Goal: Transaction & Acquisition: Purchase product/service

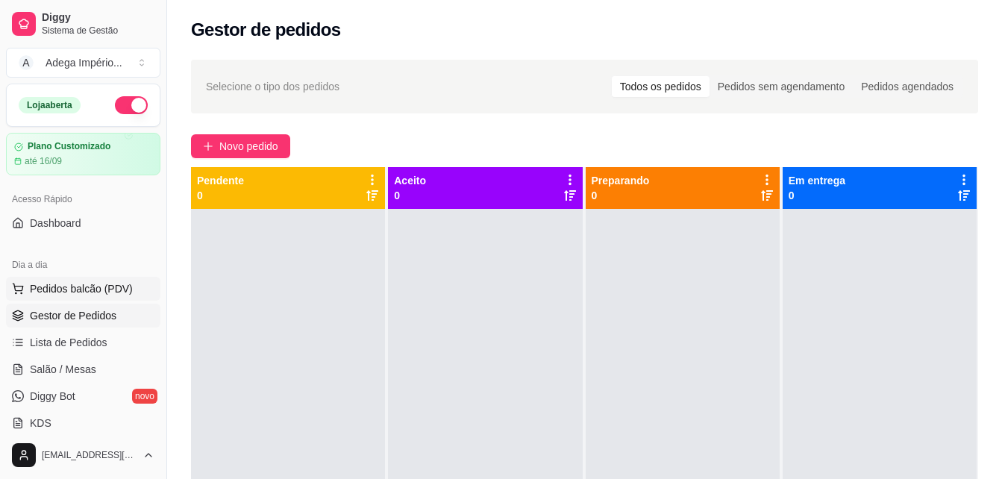
click at [78, 287] on span "Pedidos balcão (PDV)" at bounding box center [81, 288] width 103 height 15
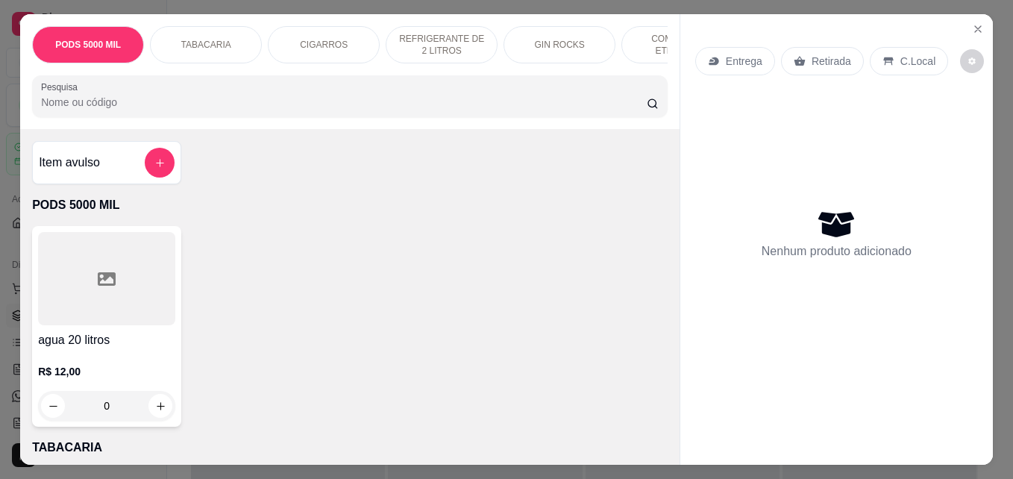
click at [796, 57] on icon at bounding box center [800, 62] width 11 height 10
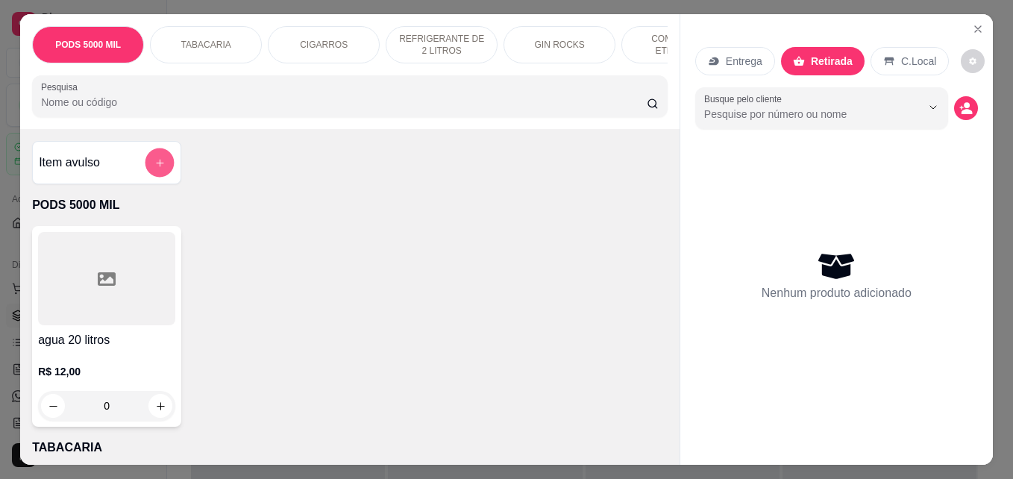
click at [157, 169] on icon "add-separate-item" at bounding box center [159, 162] width 11 height 11
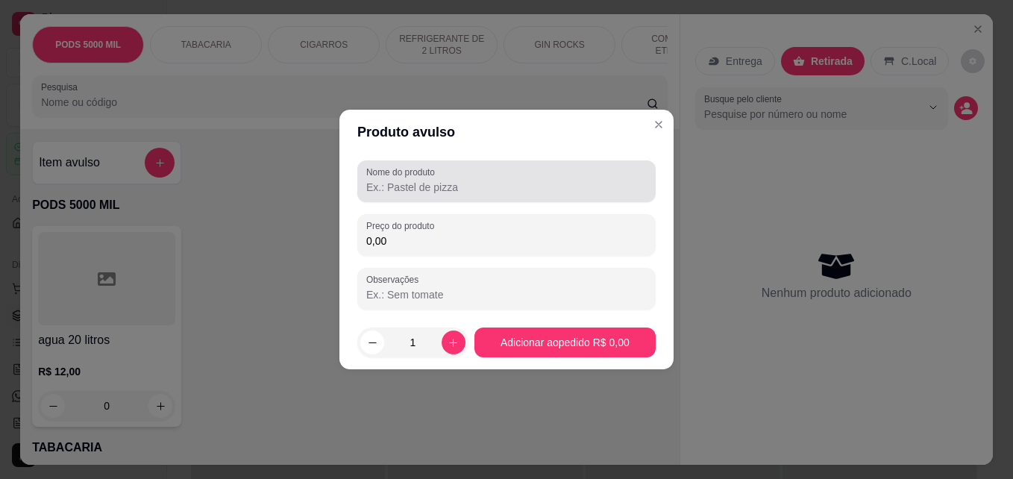
click at [404, 182] on input "Nome do produto" at bounding box center [506, 187] width 281 height 15
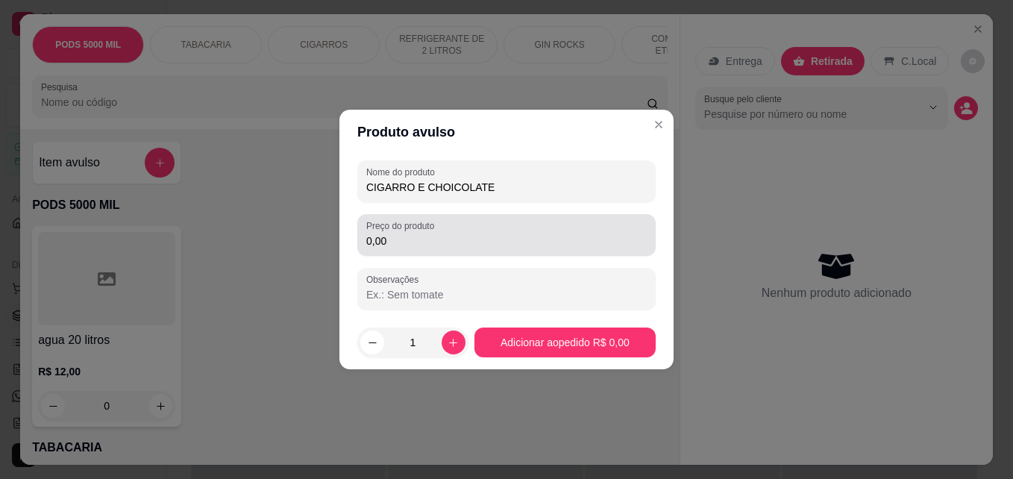
type input "CIGARRO E CHOICOLATE"
click at [429, 245] on input "0,00" at bounding box center [506, 241] width 281 height 15
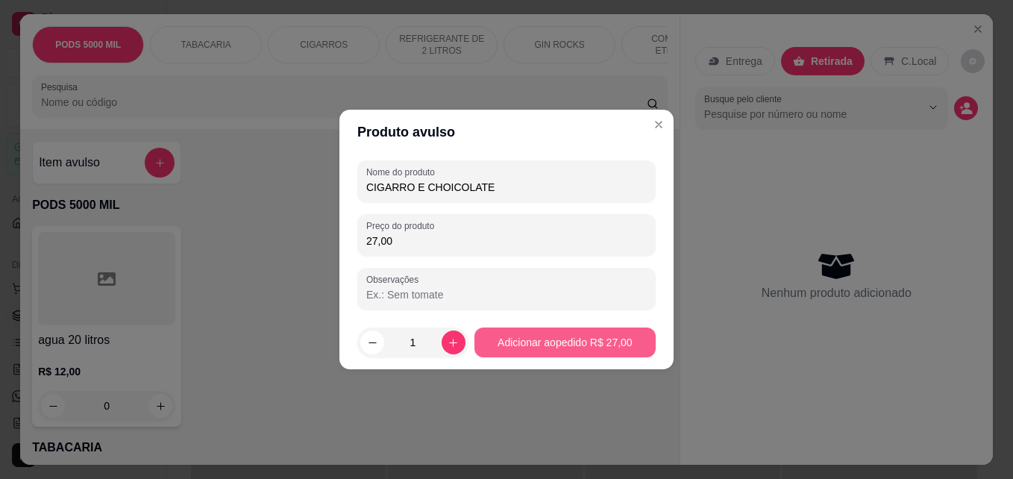
type input "27,00"
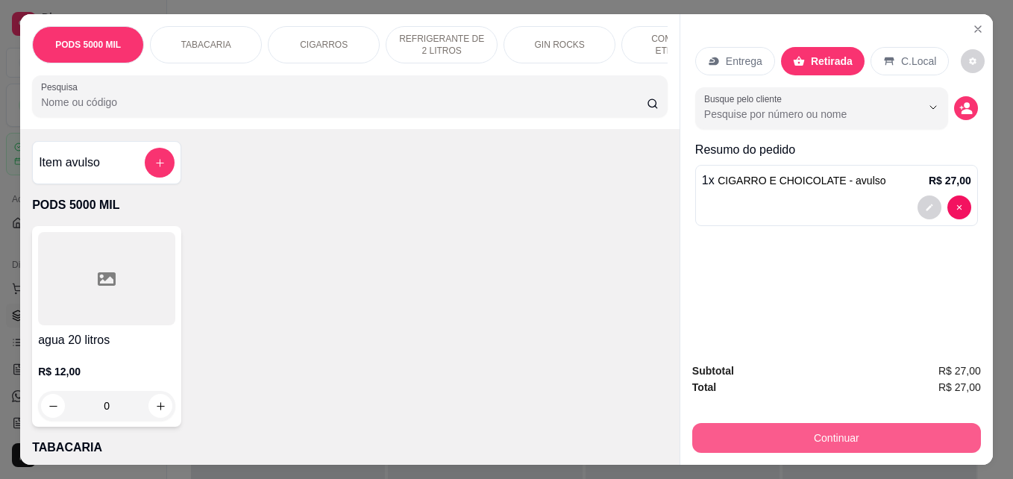
click at [900, 433] on button "Continuar" at bounding box center [836, 438] width 289 height 30
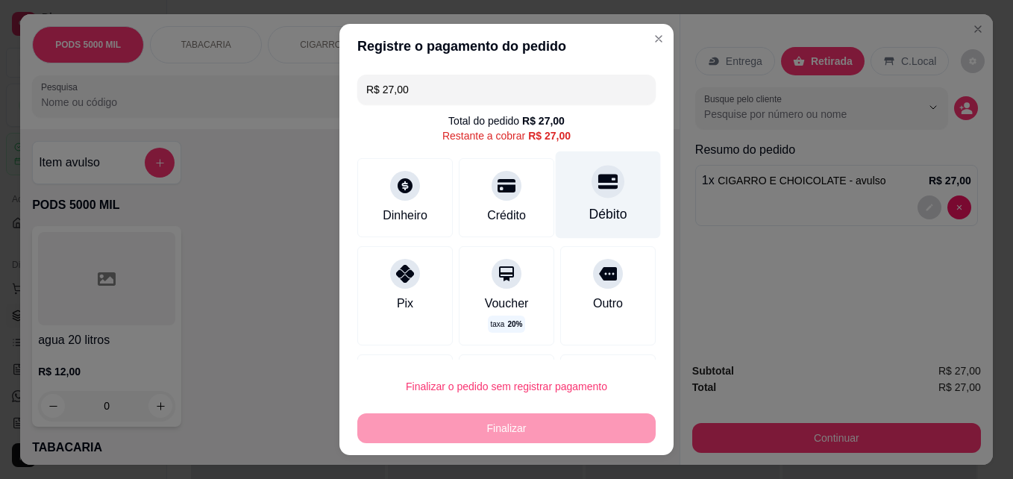
click at [594, 210] on div "Débito" at bounding box center [608, 213] width 38 height 19
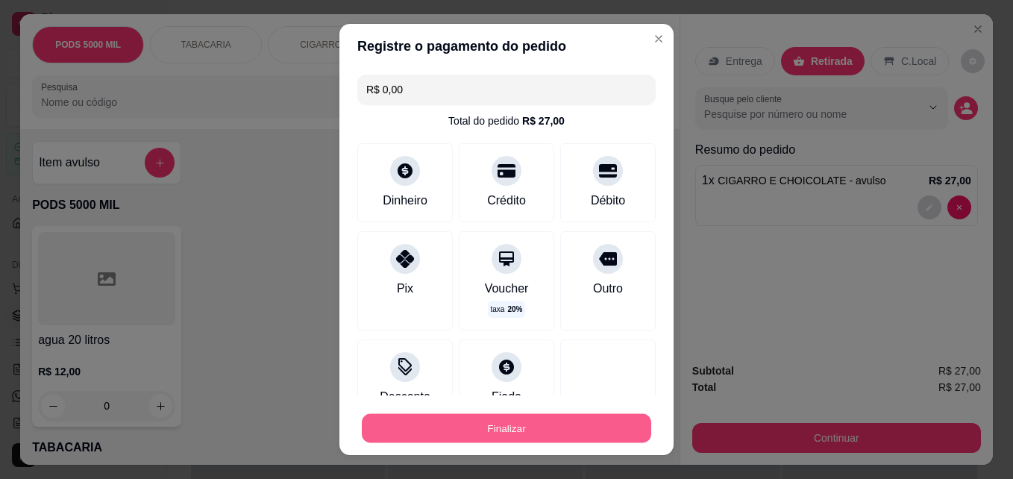
click at [513, 431] on button "Finalizar" at bounding box center [507, 428] width 290 height 29
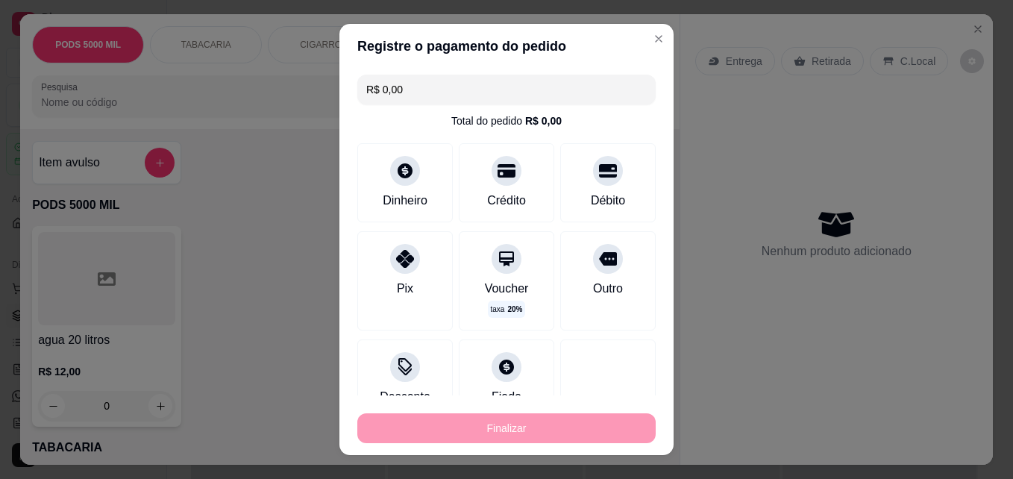
type input "-R$ 27,00"
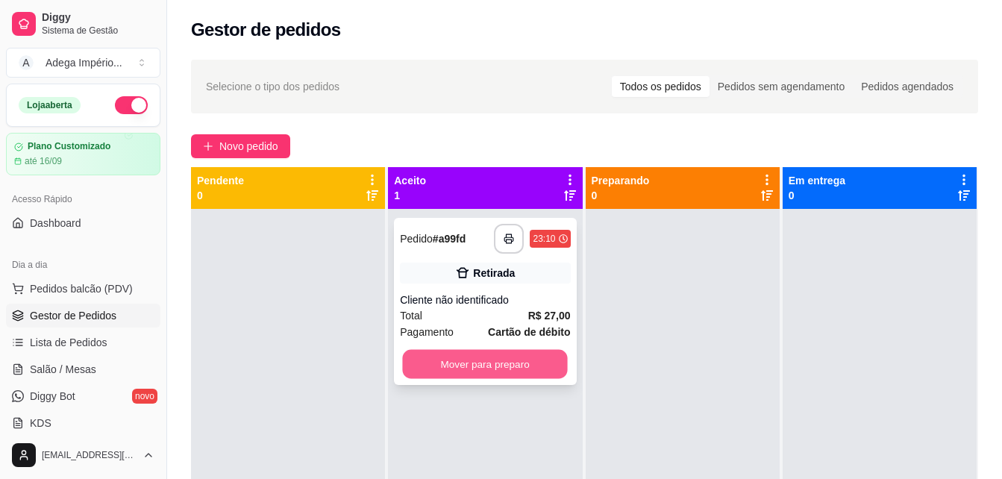
click at [508, 366] on button "Mover para preparo" at bounding box center [485, 364] width 165 height 29
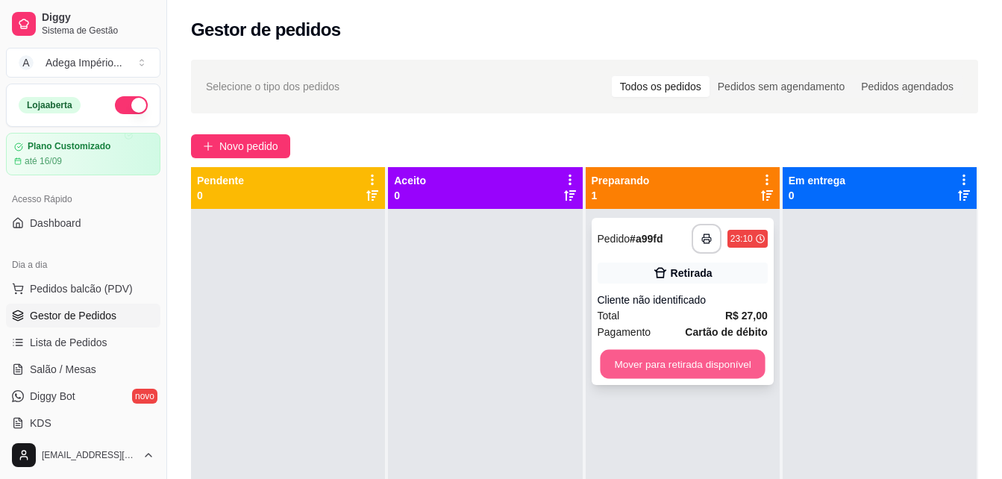
click at [621, 363] on button "Mover para retirada disponível" at bounding box center [682, 364] width 165 height 29
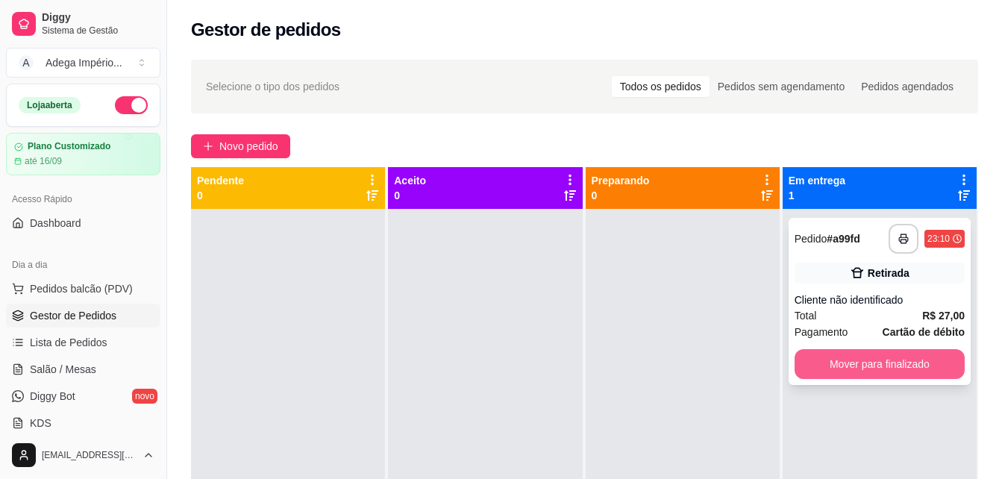
click at [872, 363] on button "Mover para finalizado" at bounding box center [880, 364] width 170 height 30
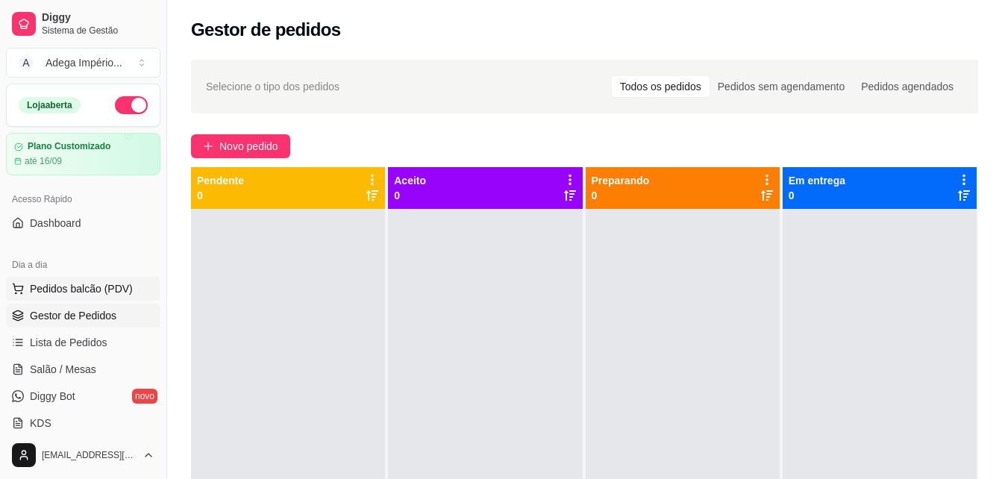
click at [63, 293] on span "Pedidos balcão (PDV)" at bounding box center [81, 288] width 103 height 15
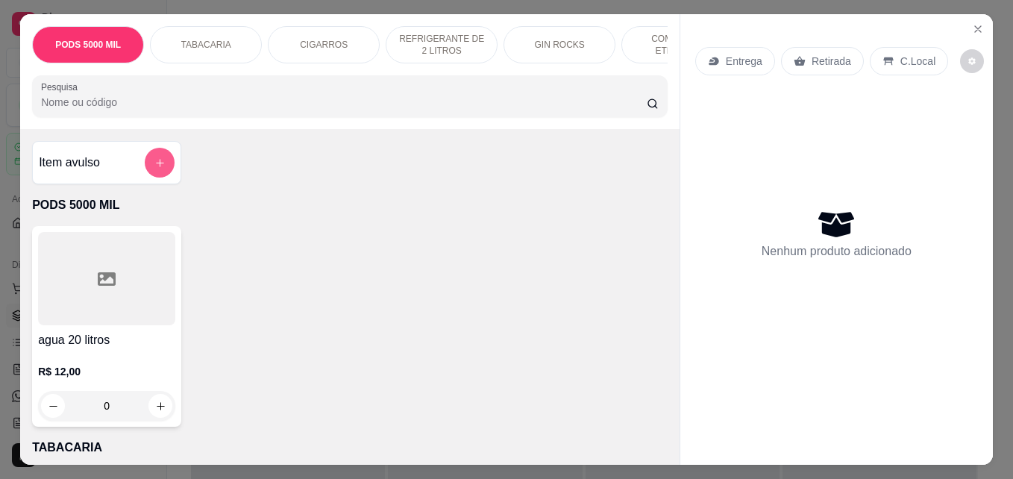
click at [160, 170] on button "add-separate-item" at bounding box center [160, 163] width 30 height 30
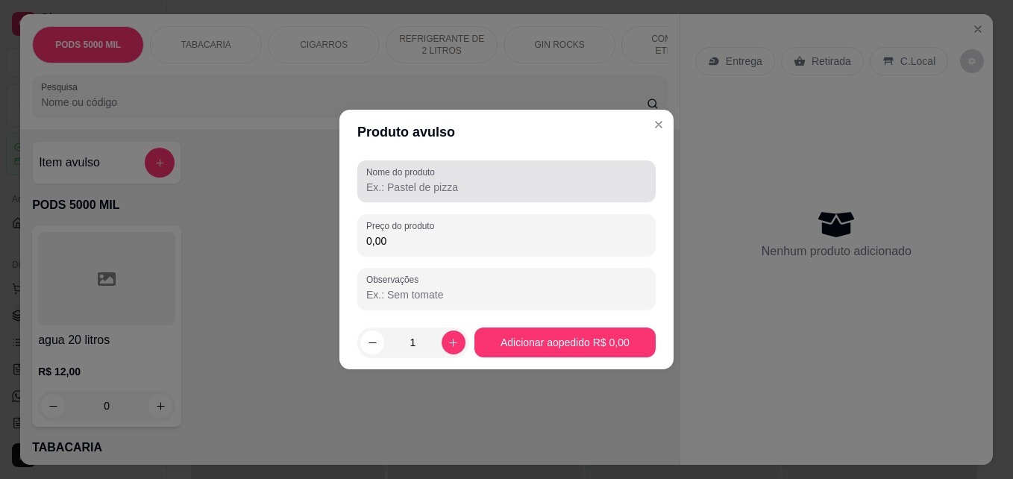
click at [475, 172] on div at bounding box center [506, 181] width 281 height 30
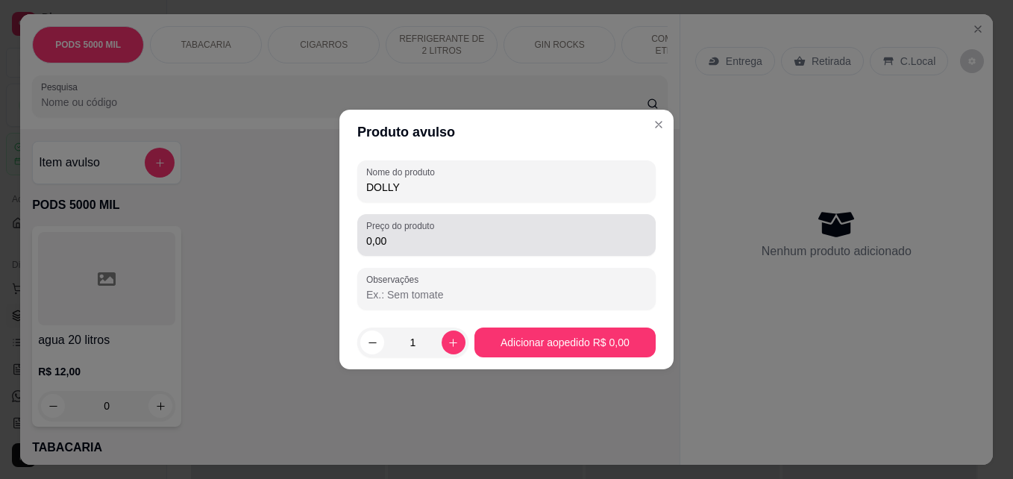
type input "DOLLY"
click at [520, 236] on input "0,00" at bounding box center [506, 241] width 281 height 15
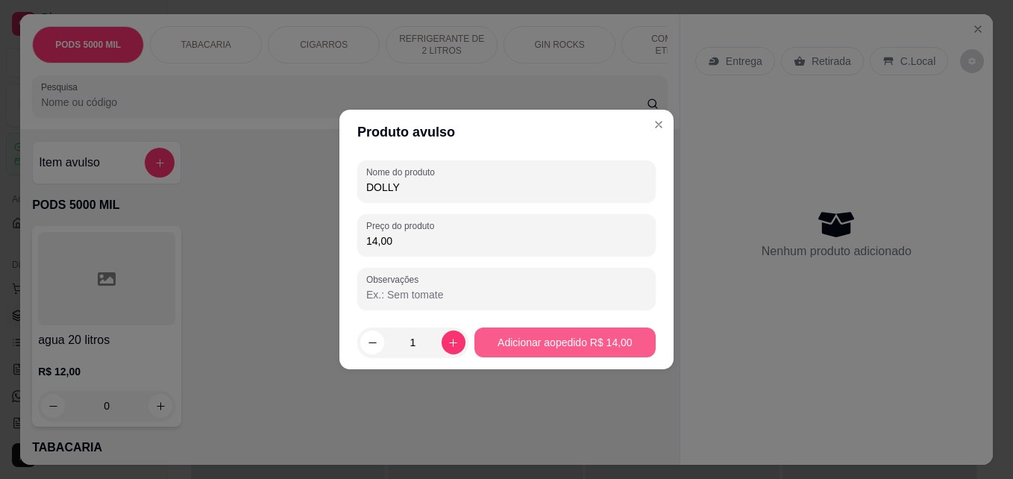
type input "14,00"
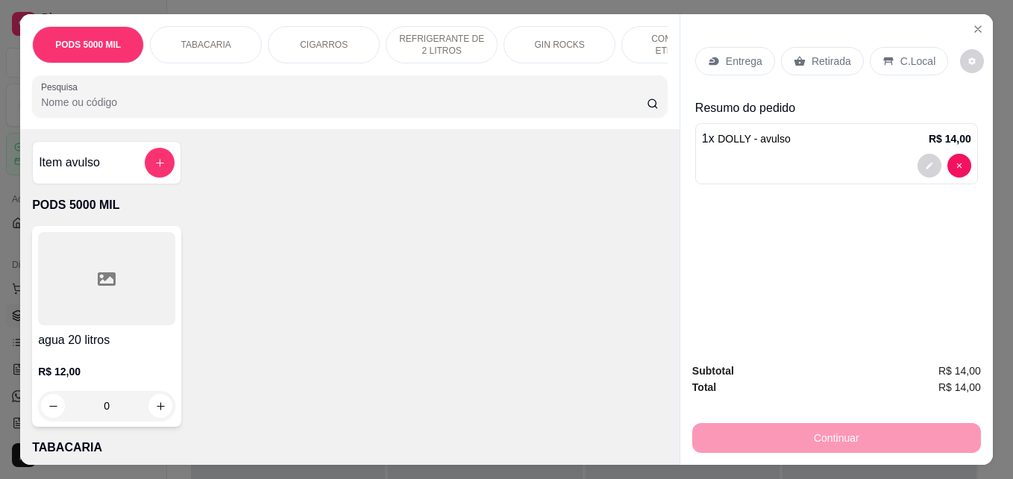
click at [818, 47] on div "Retirada" at bounding box center [822, 61] width 83 height 28
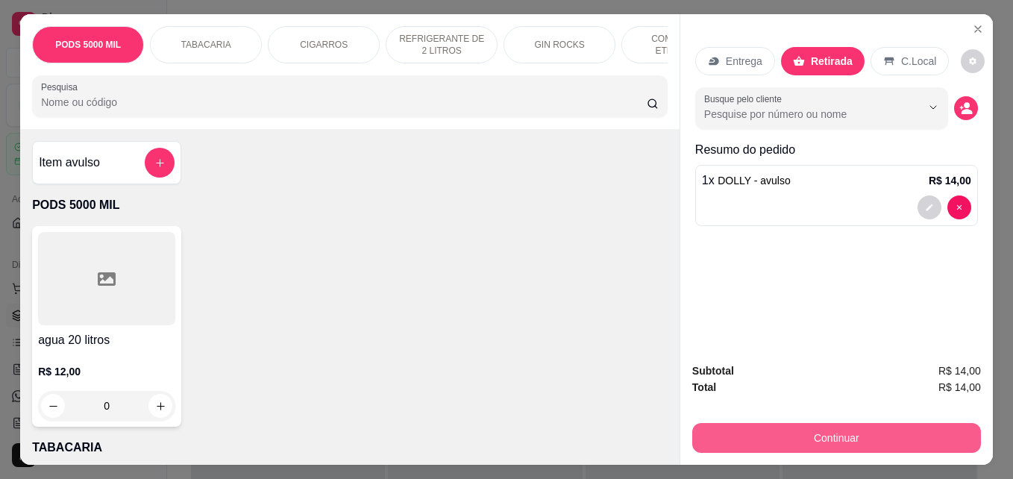
click at [843, 436] on button "Continuar" at bounding box center [836, 438] width 289 height 30
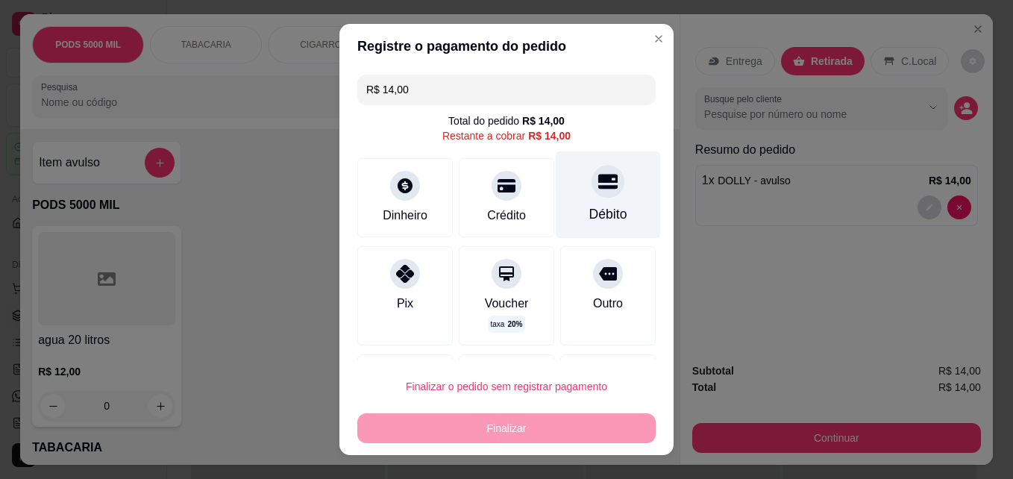
click at [578, 201] on div "Débito" at bounding box center [608, 194] width 105 height 87
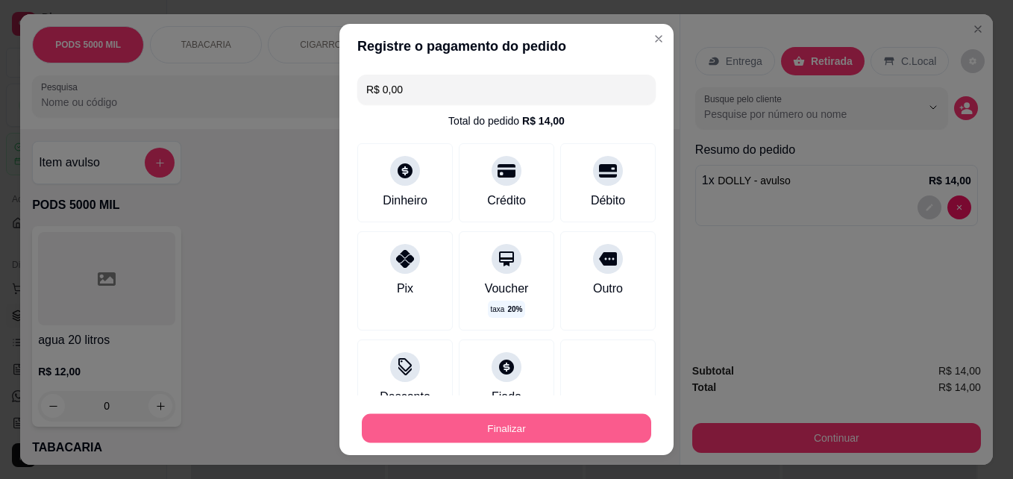
click at [499, 425] on button "Finalizar" at bounding box center [507, 428] width 290 height 29
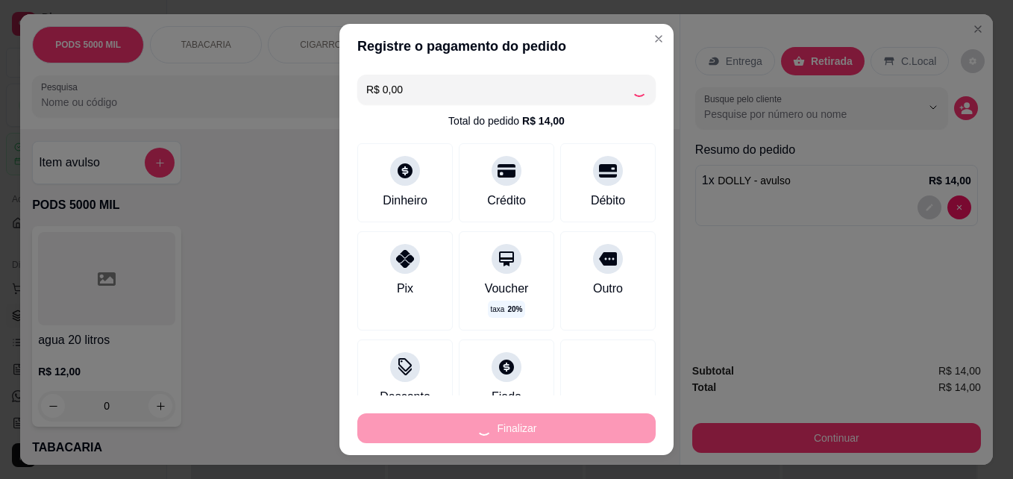
type input "-R$ 14,00"
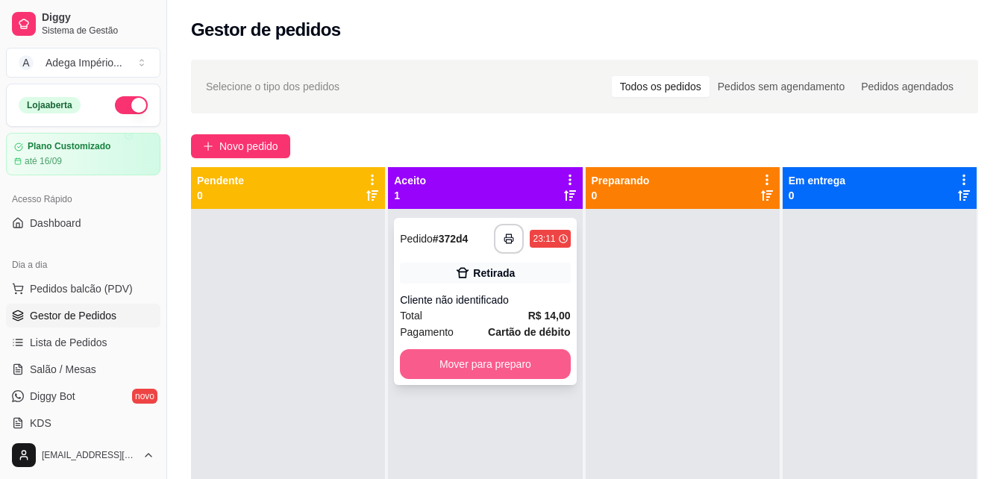
click at [535, 361] on button "Mover para preparo" at bounding box center [485, 364] width 170 height 30
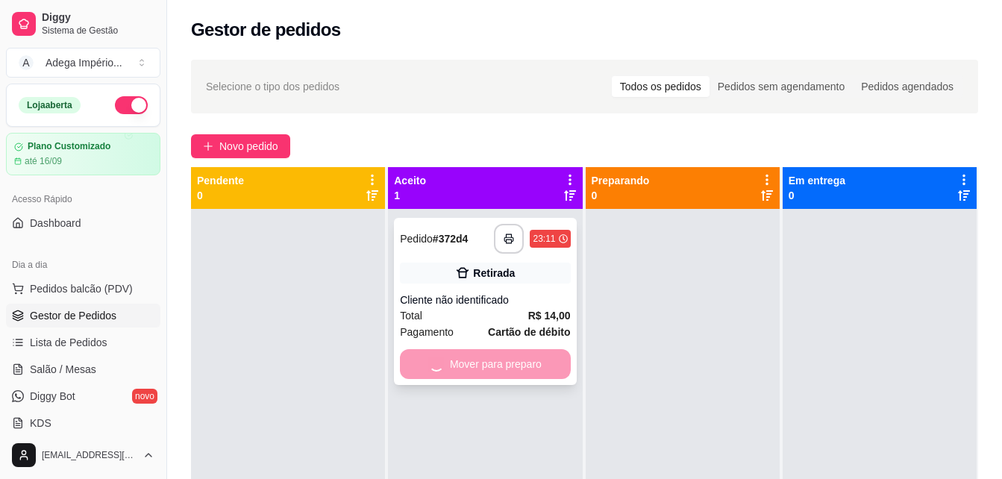
click at [505, 363] on div "**********" at bounding box center [485, 448] width 194 height 479
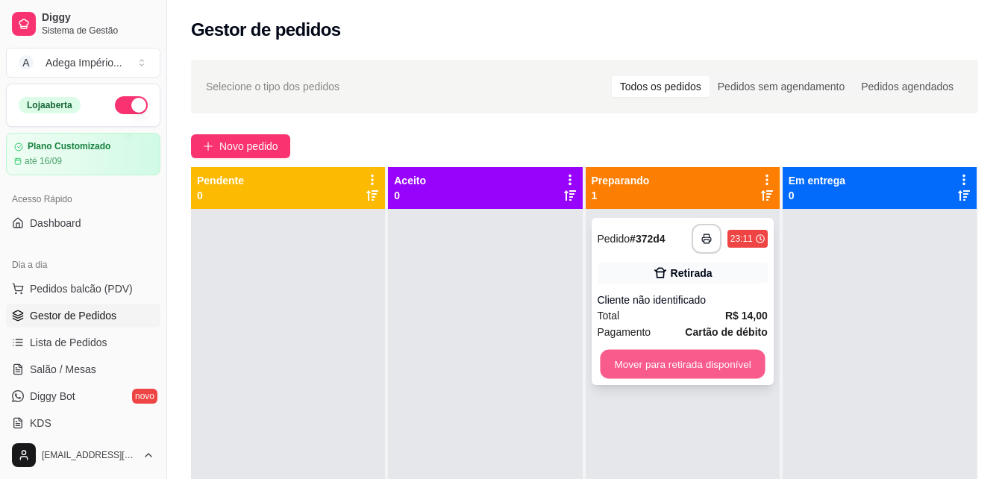
click at [694, 361] on button "Mover para retirada disponível" at bounding box center [682, 364] width 165 height 29
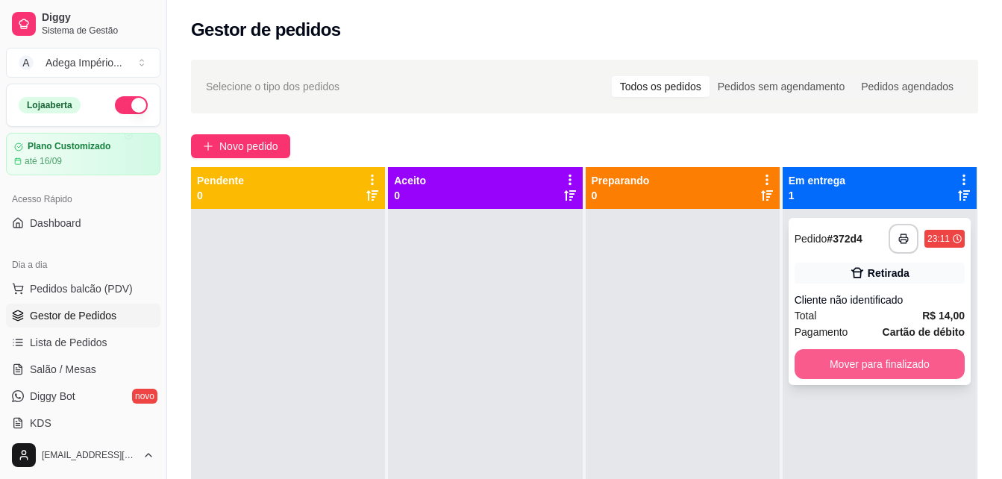
click at [842, 357] on button "Mover para finalizado" at bounding box center [880, 364] width 170 height 30
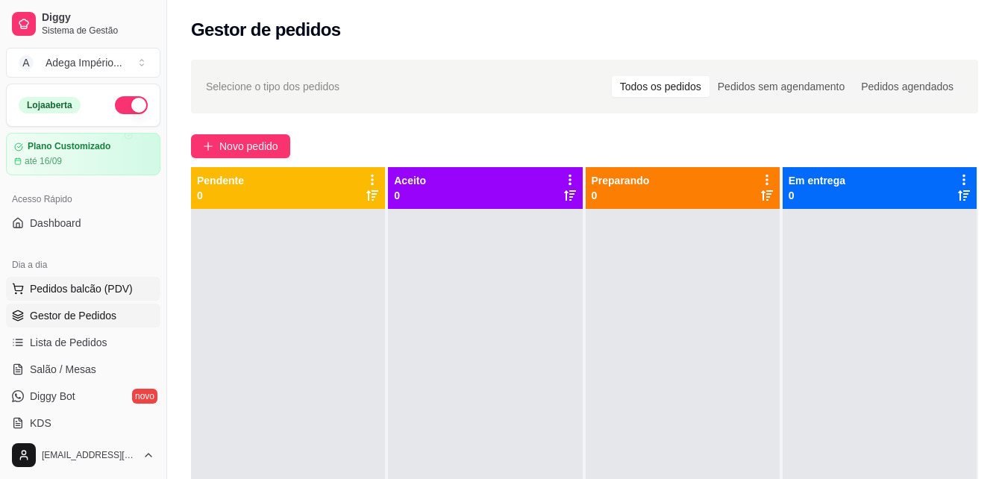
click at [60, 287] on span "Pedidos balcão (PDV)" at bounding box center [81, 288] width 103 height 15
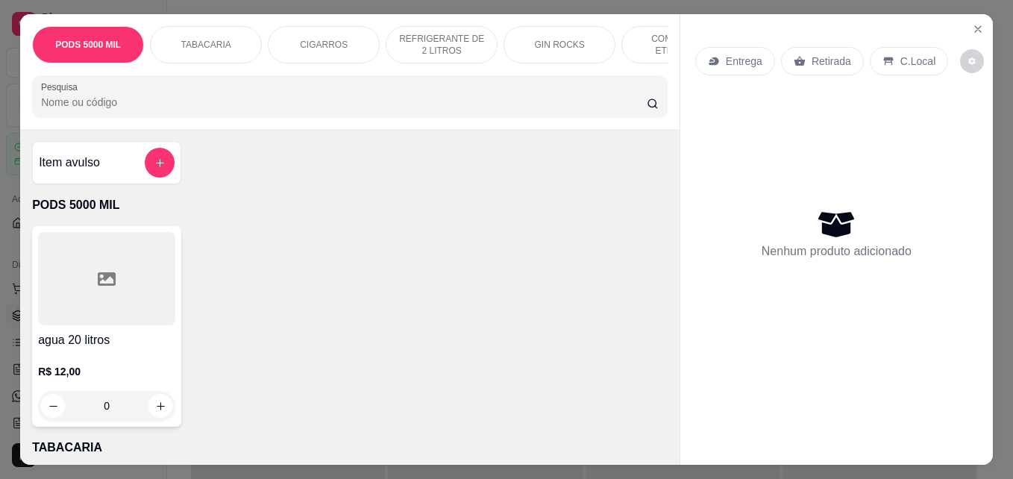
drag, startPoint x: 830, startPoint y: 60, endPoint x: 798, endPoint y: 80, distance: 37.9
click at [829, 60] on p "Retirada" at bounding box center [832, 61] width 40 height 15
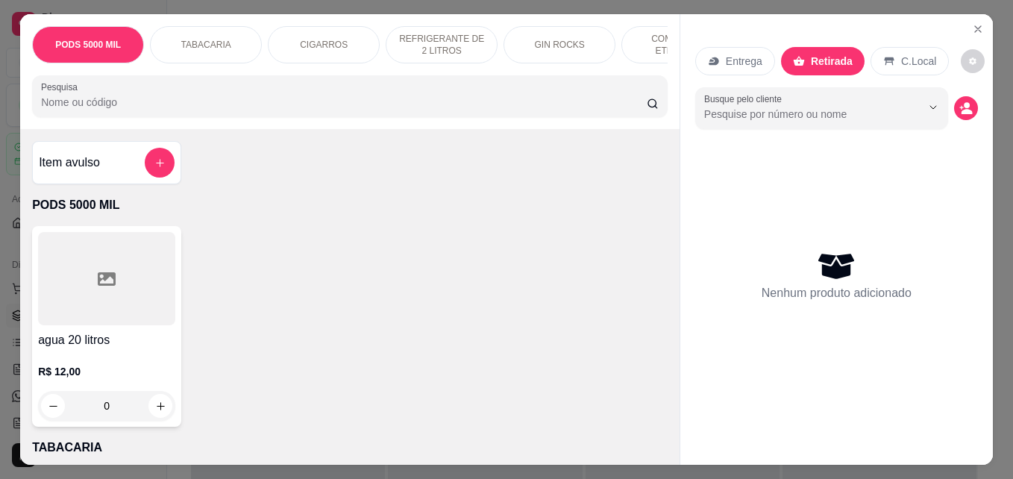
click at [145, 172] on div at bounding box center [160, 163] width 30 height 30
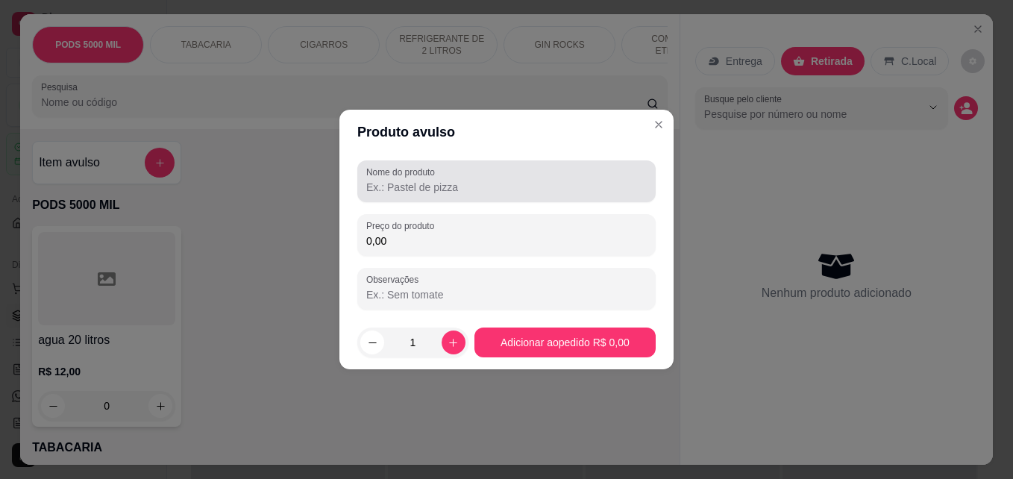
click at [431, 190] on input "Nome do produto" at bounding box center [506, 187] width 281 height 15
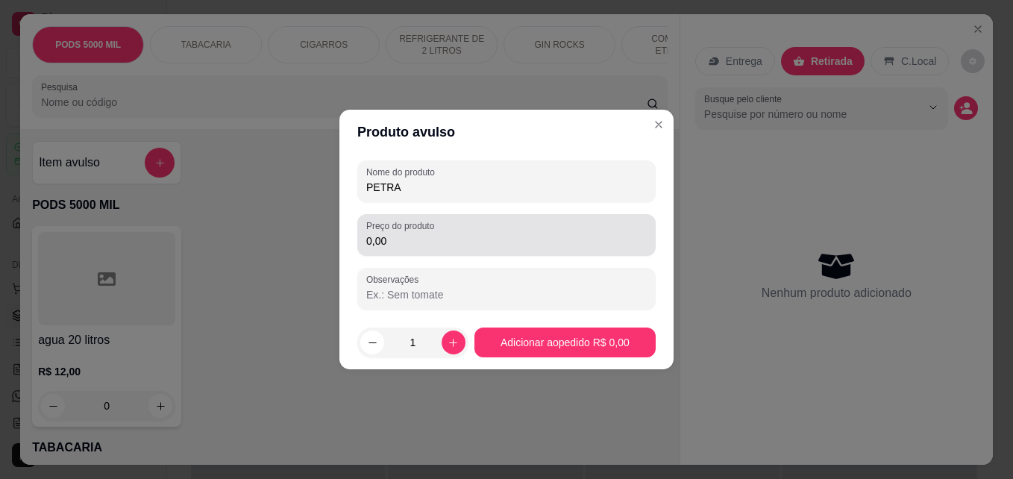
type input "PETRA"
click at [439, 243] on input "0,00" at bounding box center [506, 241] width 281 height 15
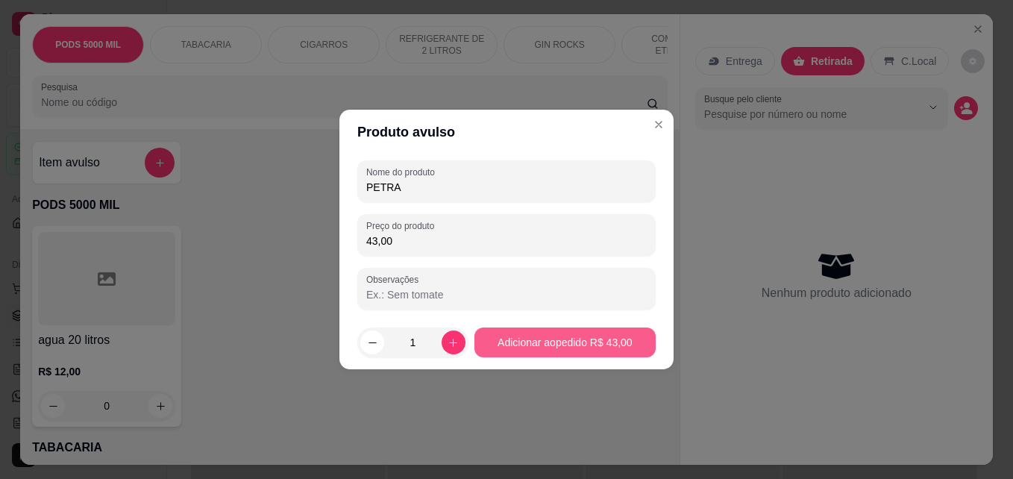
type input "43,00"
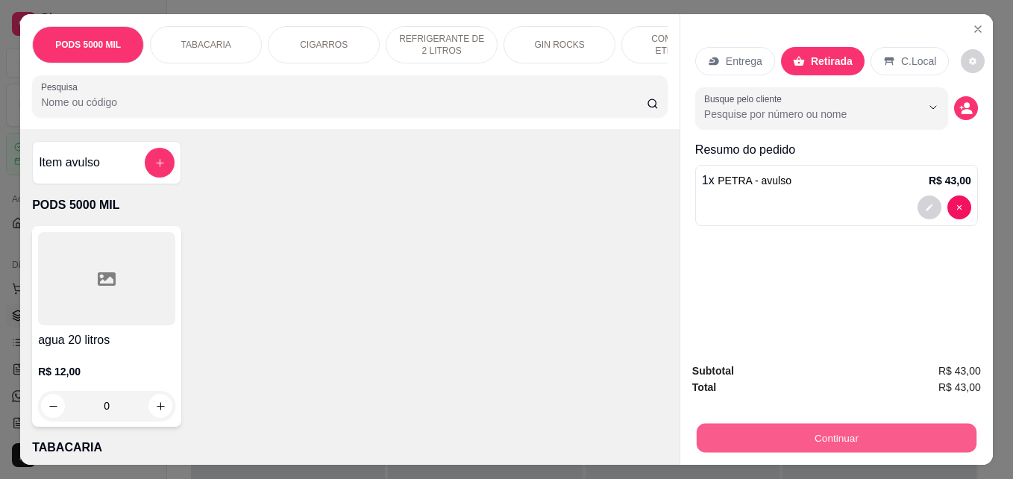
click at [836, 424] on button "Continuar" at bounding box center [837, 437] width 280 height 29
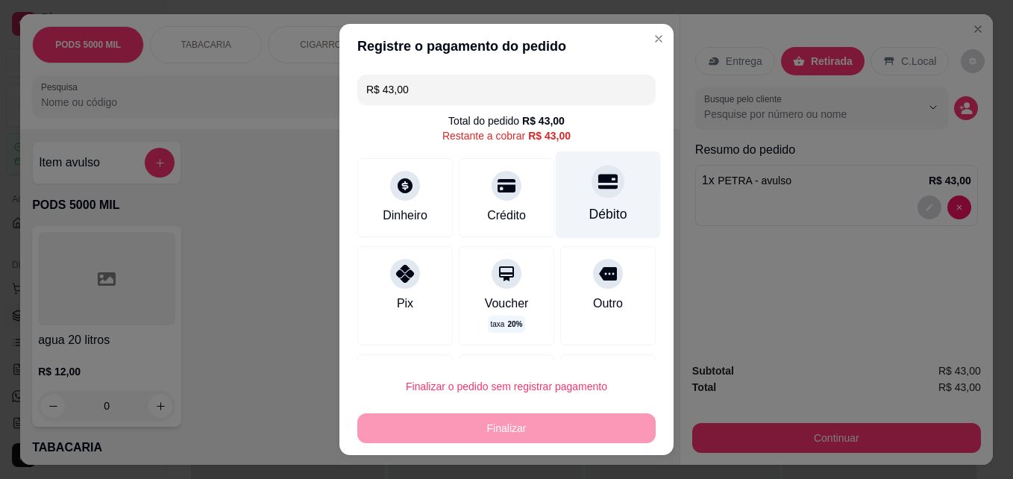
click at [589, 215] on div "Débito" at bounding box center [608, 213] width 38 height 19
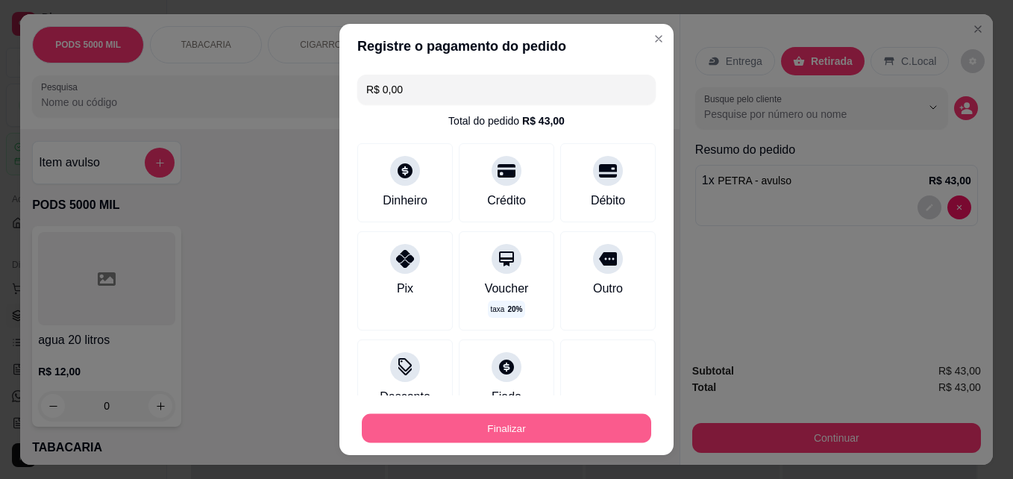
click at [501, 432] on button "Finalizar" at bounding box center [507, 428] width 290 height 29
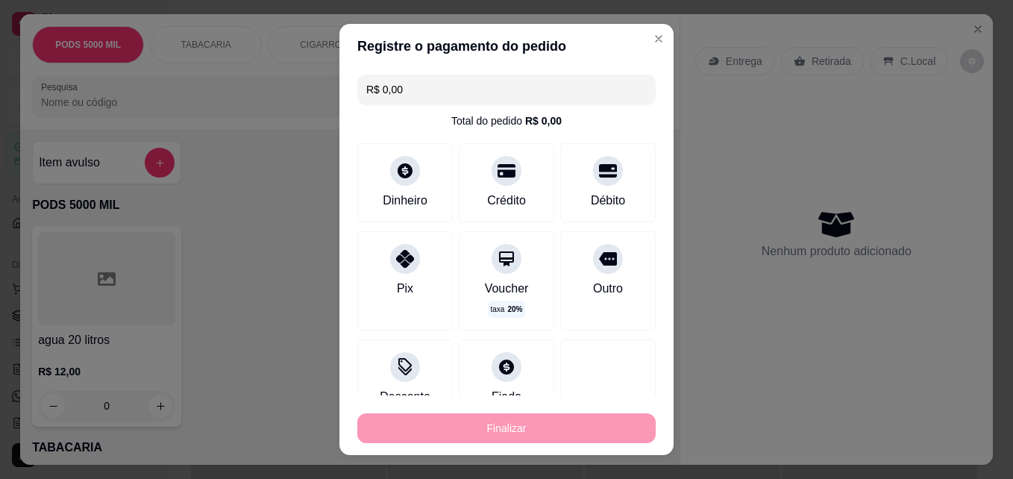
type input "-R$ 43,00"
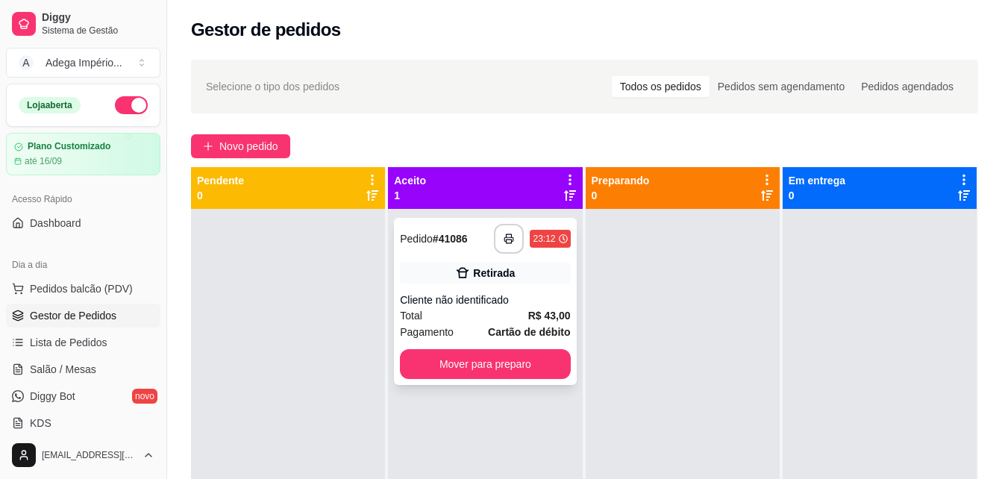
click at [521, 298] on div "Cliente não identificado" at bounding box center [485, 300] width 170 height 15
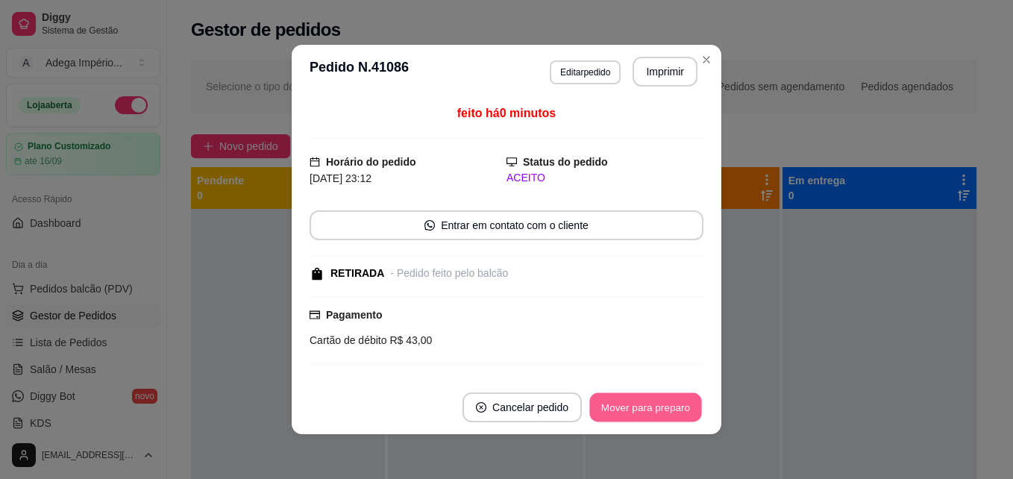
click at [629, 413] on button "Mover para preparo" at bounding box center [645, 407] width 112 height 29
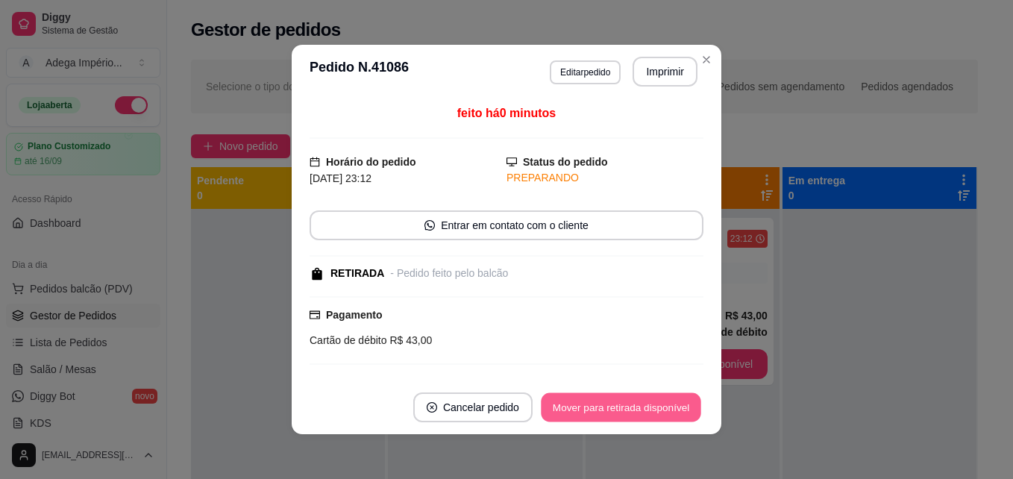
click at [629, 410] on button "Mover para retirada disponível" at bounding box center [621, 407] width 160 height 29
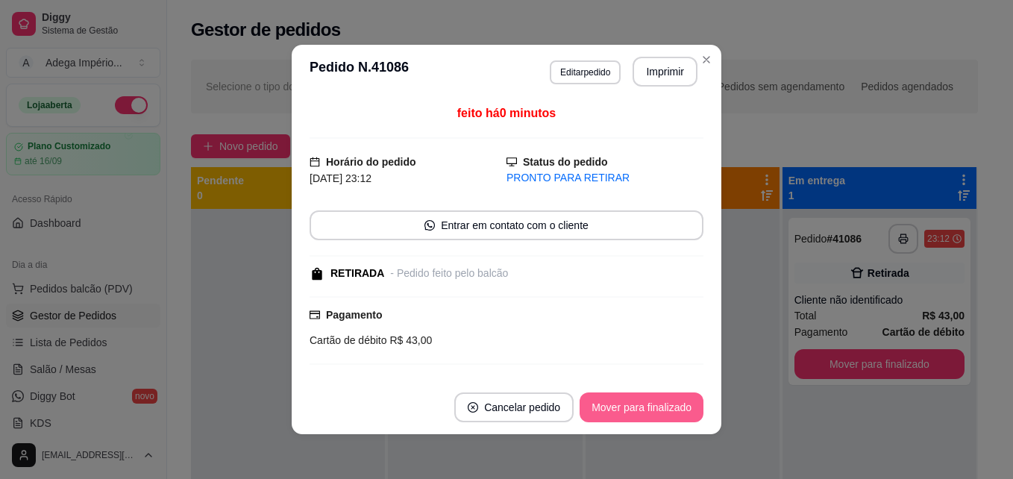
click at [629, 410] on button "Mover para finalizado" at bounding box center [642, 407] width 124 height 30
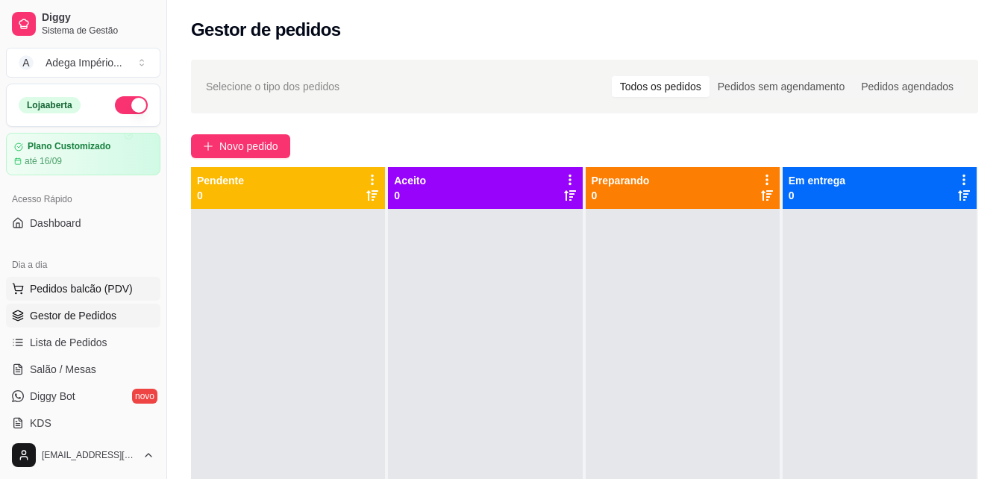
click at [101, 300] on button "Pedidos balcão (PDV)" at bounding box center [83, 289] width 154 height 24
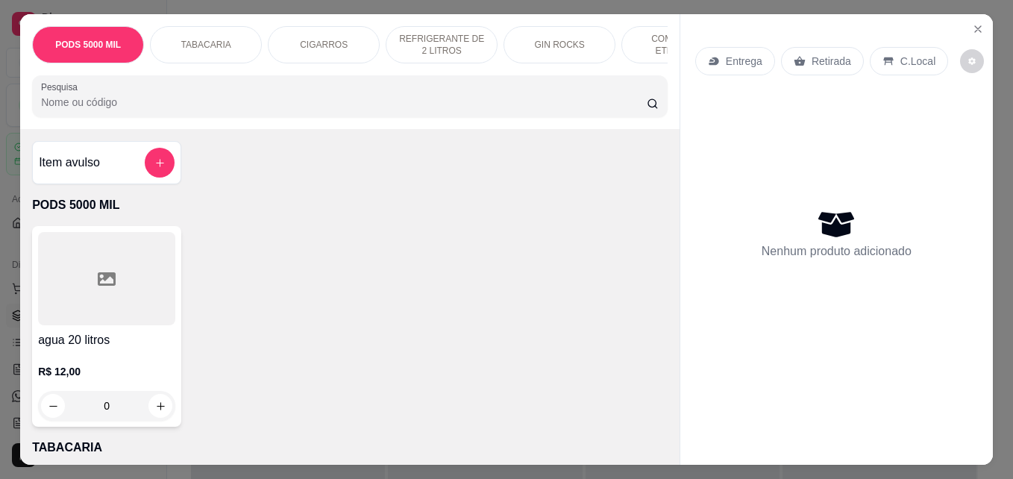
click at [821, 56] on p "Retirada" at bounding box center [832, 61] width 40 height 15
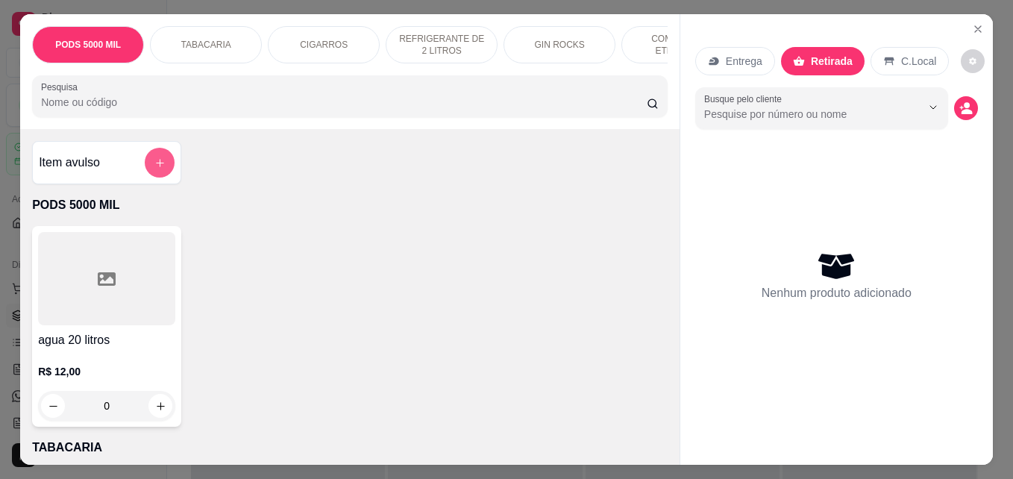
click at [152, 178] on button "add-separate-item" at bounding box center [160, 163] width 30 height 30
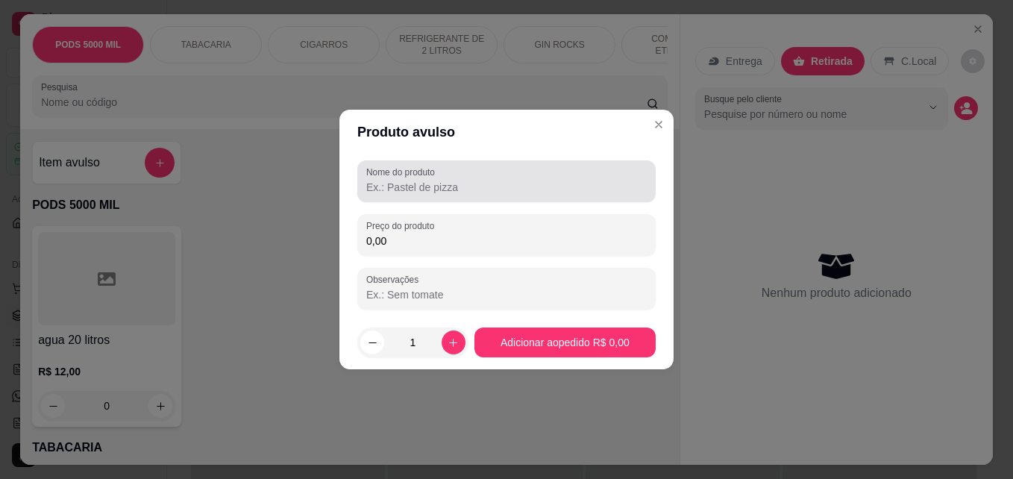
click at [395, 179] on div at bounding box center [506, 181] width 281 height 30
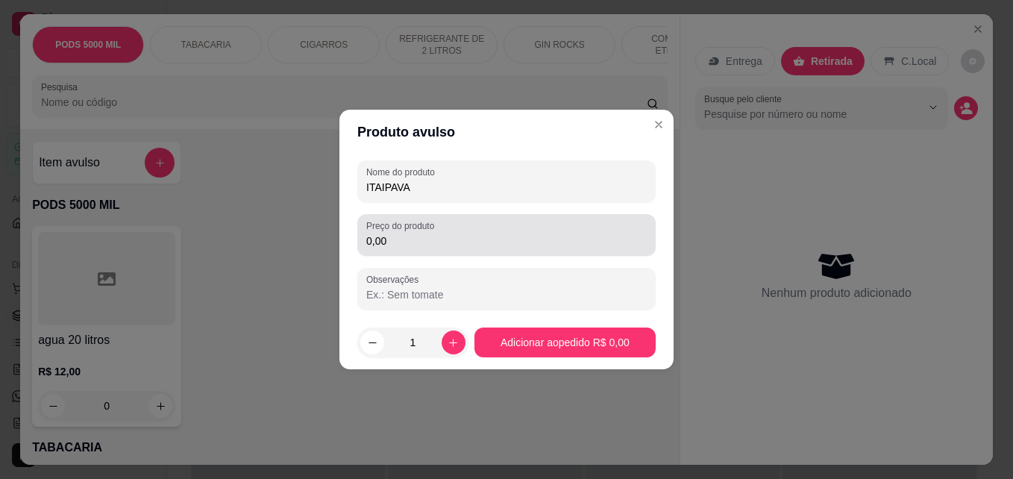
type input "ITAIPAVA"
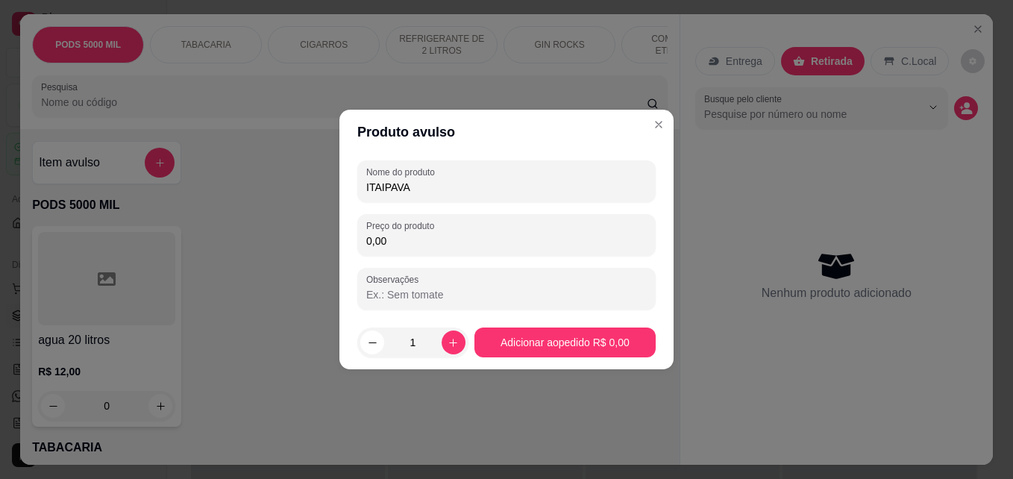
click at [457, 245] on input "0,00" at bounding box center [506, 241] width 281 height 15
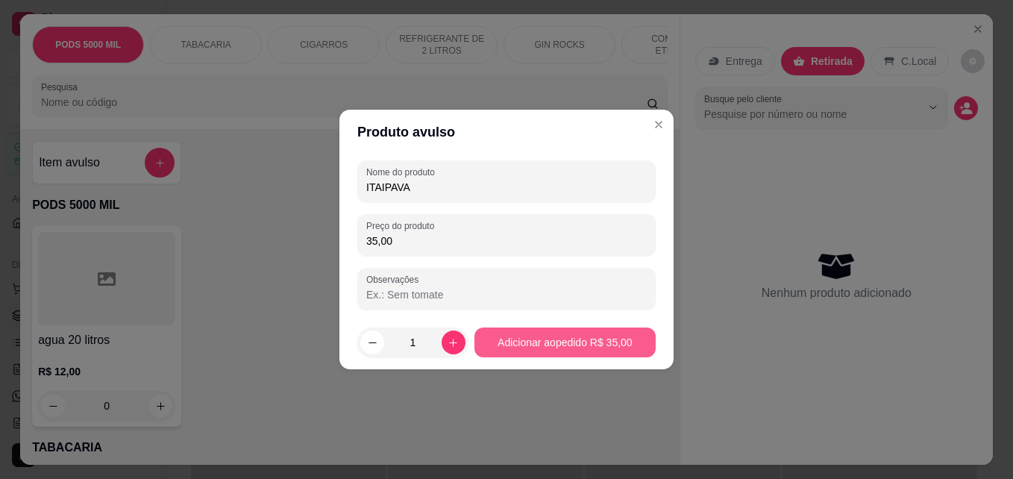
type input "35,00"
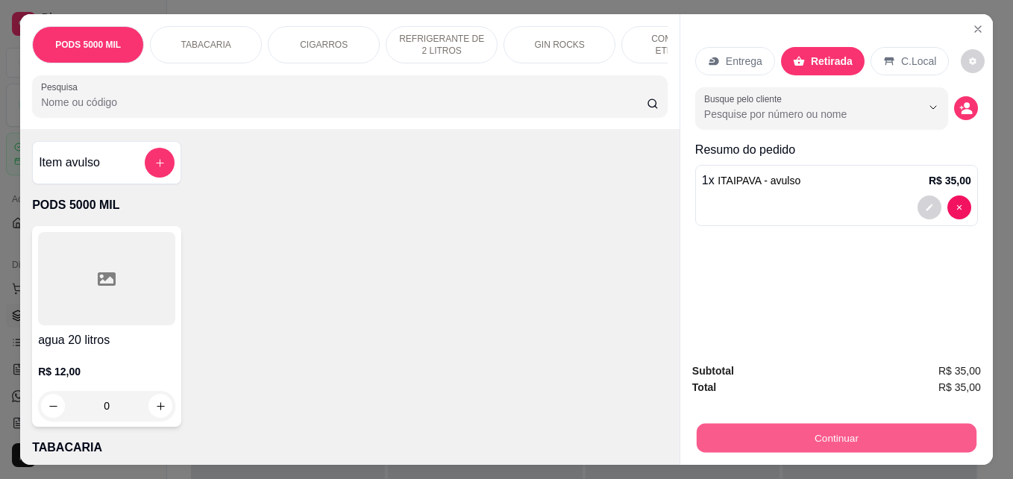
click at [822, 425] on button "Continuar" at bounding box center [837, 437] width 280 height 29
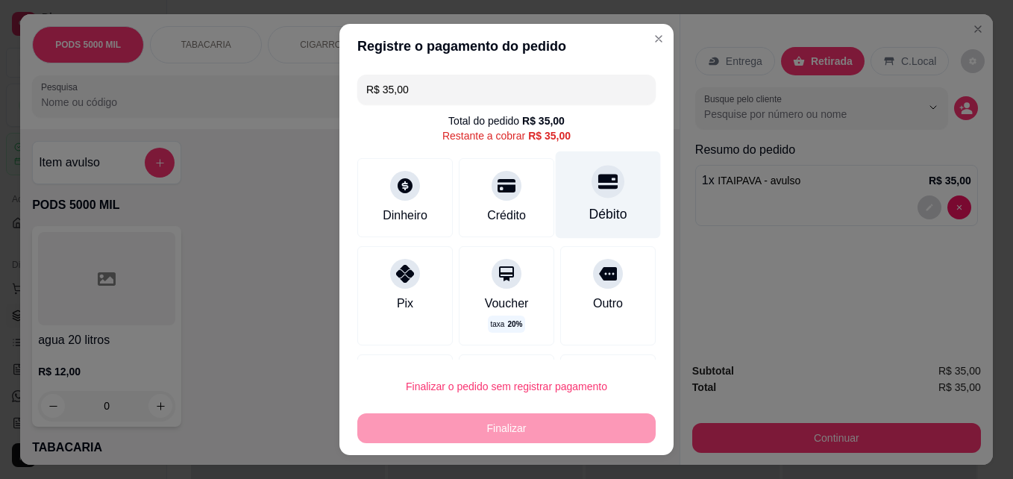
click at [589, 215] on div "Débito" at bounding box center [608, 213] width 38 height 19
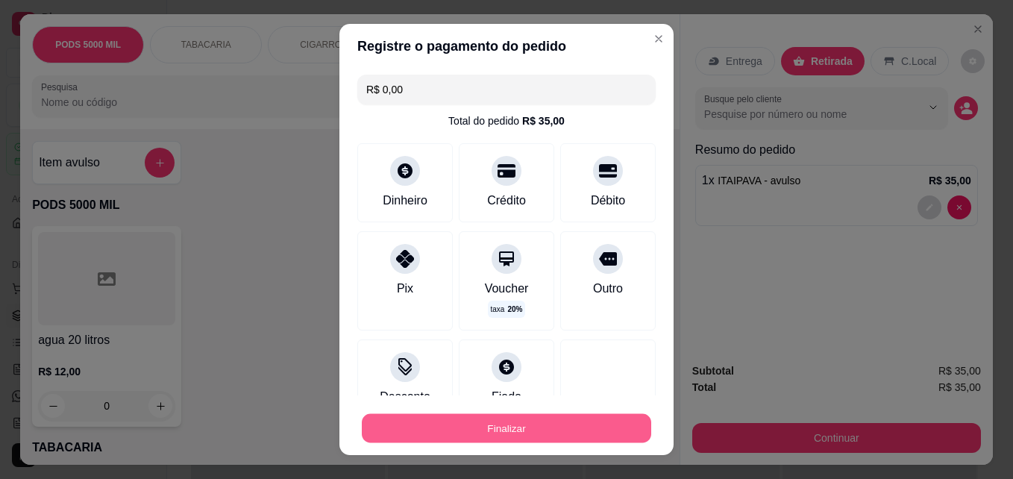
click at [520, 426] on button "Finalizar" at bounding box center [507, 428] width 290 height 29
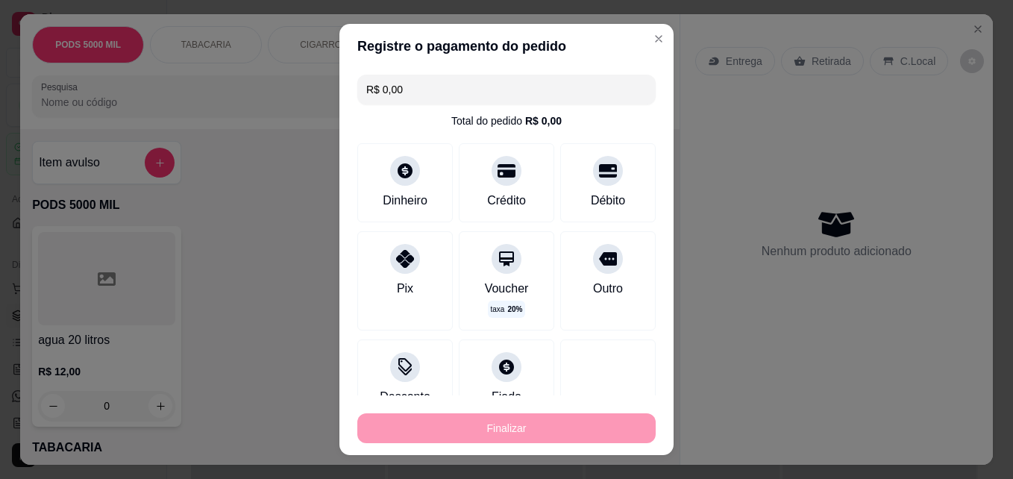
type input "-R$ 35,00"
click at [520, 426] on div "Finalizar" at bounding box center [506, 428] width 298 height 30
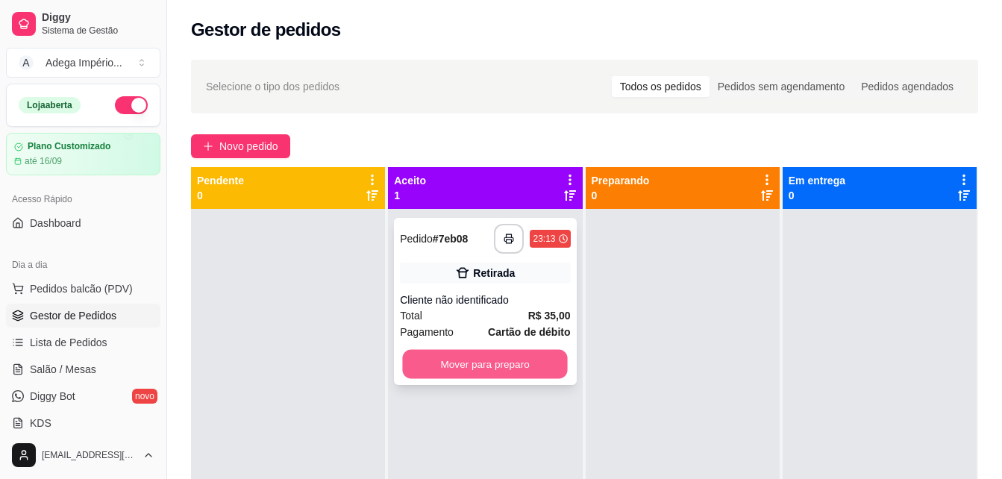
click at [530, 365] on button "Mover para preparo" at bounding box center [485, 364] width 165 height 29
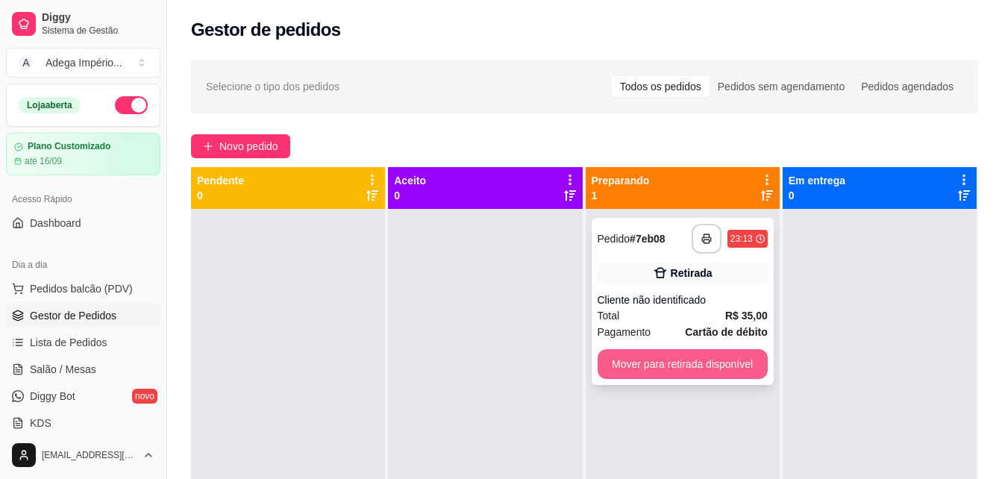
click at [613, 359] on button "Mover para retirada disponível" at bounding box center [683, 364] width 170 height 30
